Goal: Navigation & Orientation: Find specific page/section

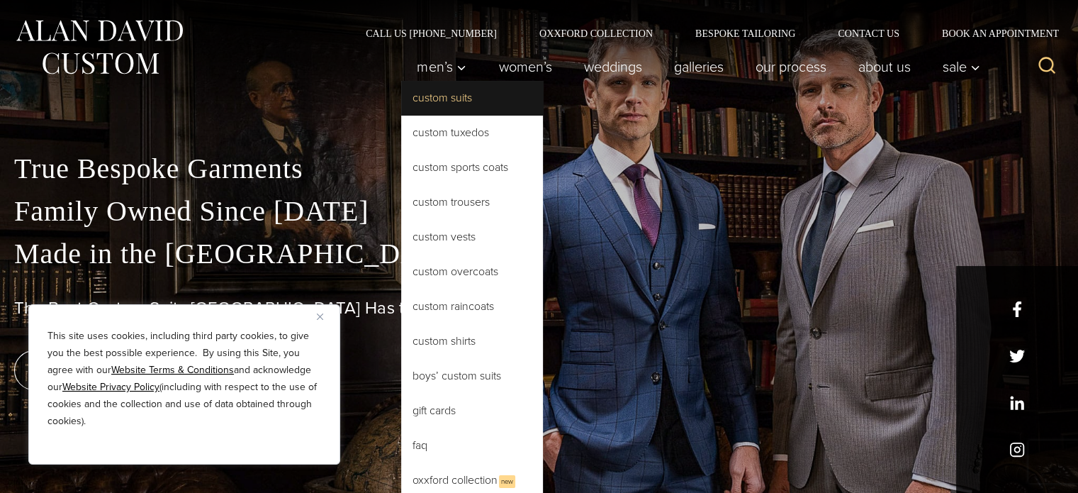
click at [429, 100] on link "Custom Suits" at bounding box center [472, 98] width 142 height 34
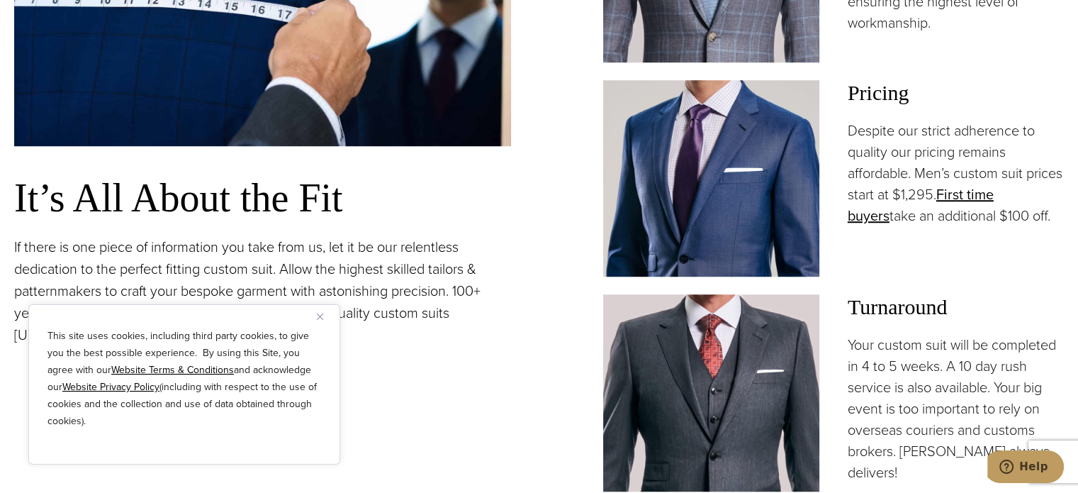
scroll to position [1134, 0]
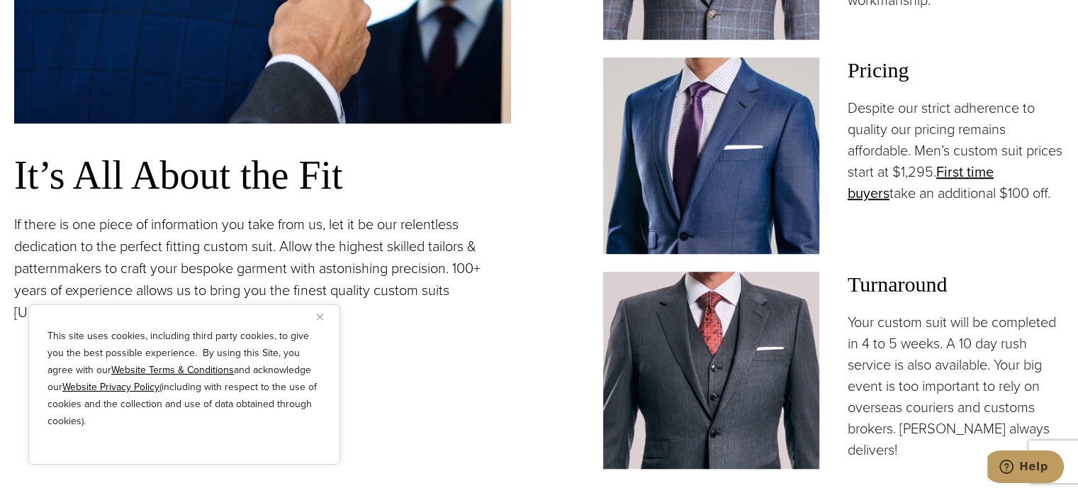
click at [317, 314] on img "Close" at bounding box center [320, 316] width 6 height 6
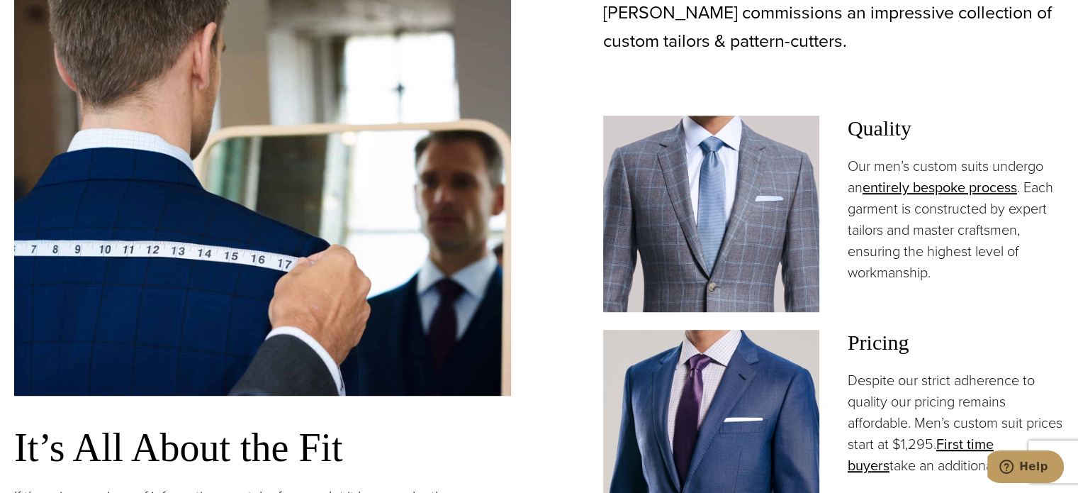
scroll to position [850, 0]
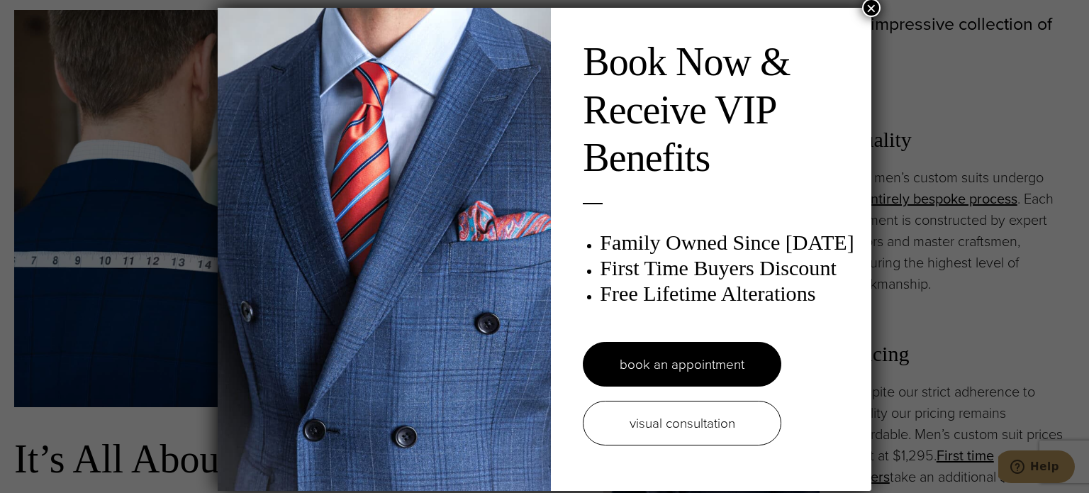
click at [865, 9] on button "×" at bounding box center [871, 8] width 18 height 18
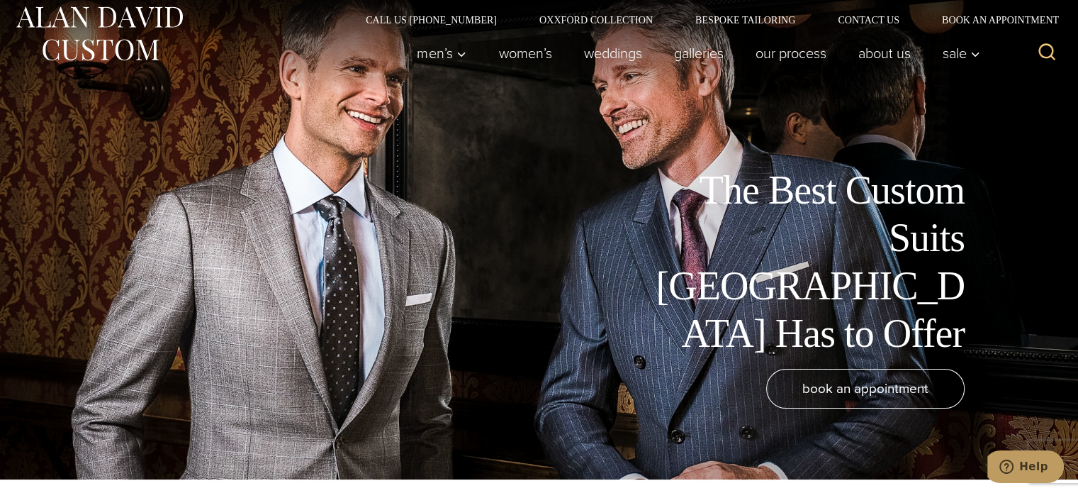
scroll to position [0, 0]
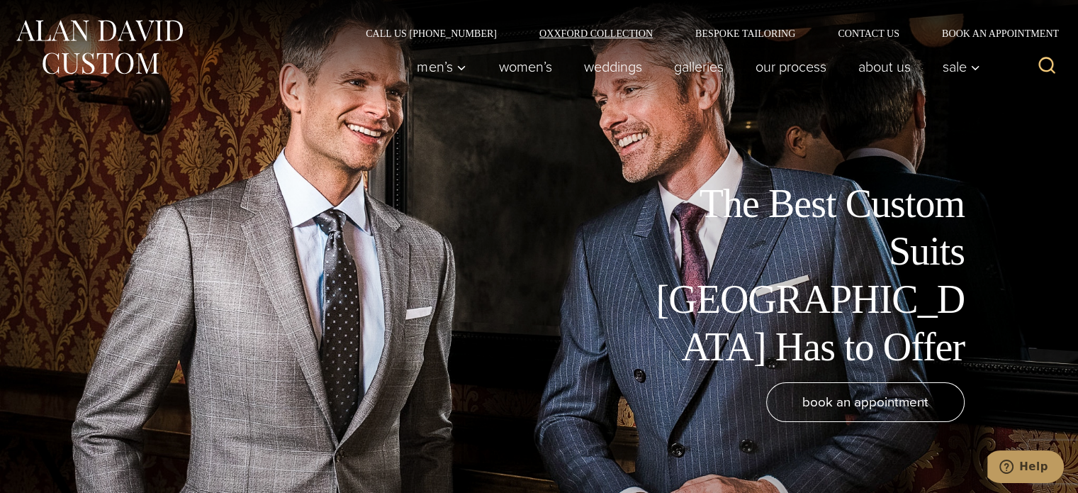
click at [578, 34] on link "Oxxford Collection" at bounding box center [596, 33] width 156 height 10
